Goal: Information Seeking & Learning: Understand process/instructions

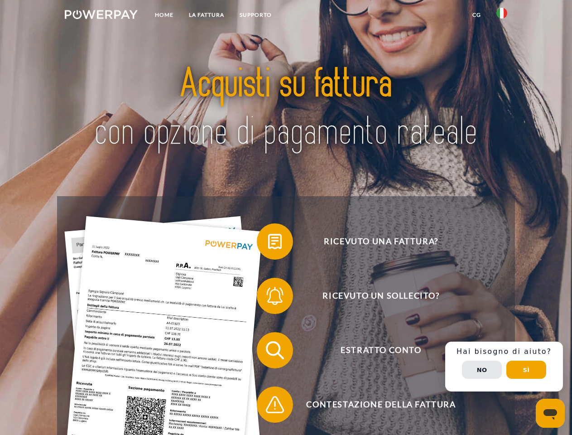
click at [101, 16] on img at bounding box center [101, 14] width 73 height 9
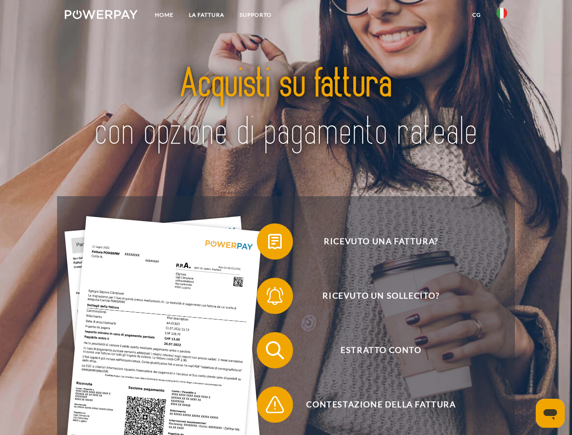
click at [502, 16] on img at bounding box center [502, 13] width 11 height 11
click at [477, 15] on link "CG" at bounding box center [477, 15] width 24 height 16
click at [268, 243] on span at bounding box center [261, 241] width 45 height 45
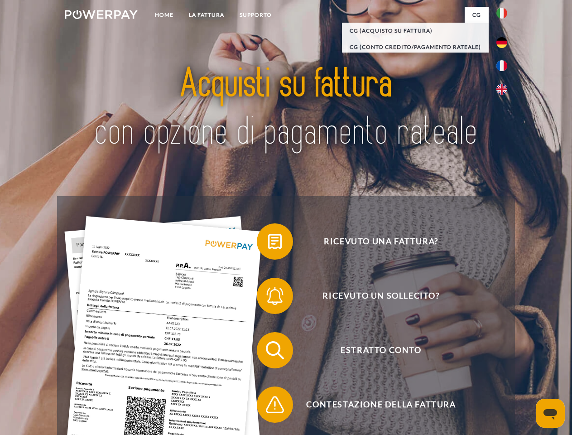
click at [268, 298] on div "Ricevuto una fattura? Ricevuto un sollecito? Estratto conto indietro" at bounding box center [286, 377] width 458 height 363
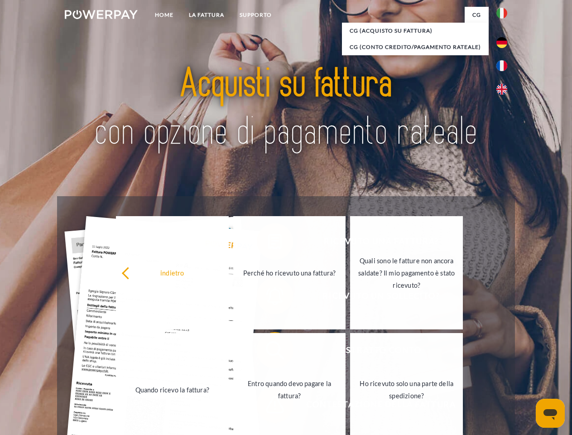
click at [268, 352] on link "Entro quando devo pagare la fattura?" at bounding box center [289, 389] width 113 height 113
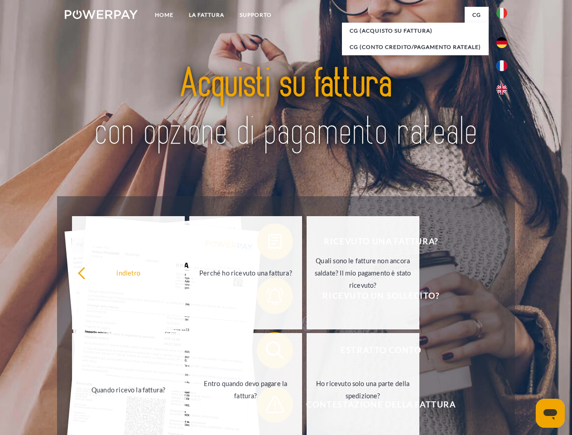
click at [268, 406] on span at bounding box center [261, 404] width 45 height 45
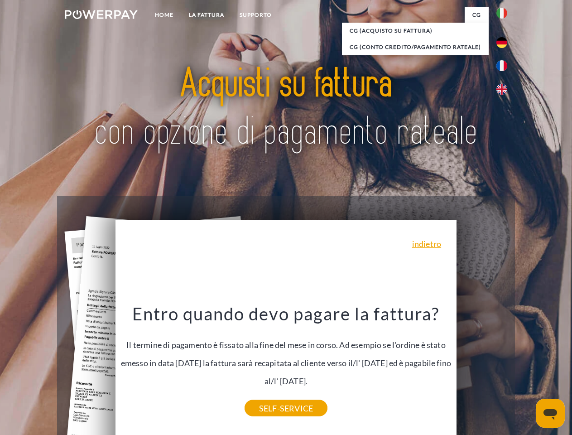
click at [504, 367] on div "Ricevuto una fattura? Ricevuto un sollecito? Estratto conto indietro" at bounding box center [286, 377] width 458 height 363
click at [482, 368] on span "Estratto conto" at bounding box center [381, 350] width 222 height 36
click at [527, 370] on header "Home LA FATTURA [GEOGRAPHIC_DATA]" at bounding box center [286, 313] width 572 height 626
